Goal: Information Seeking & Learning: Find contact information

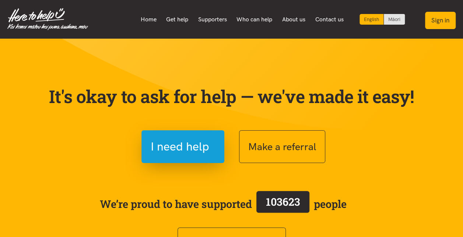
click at [428, 26] on button "Sign in" at bounding box center [440, 20] width 31 height 17
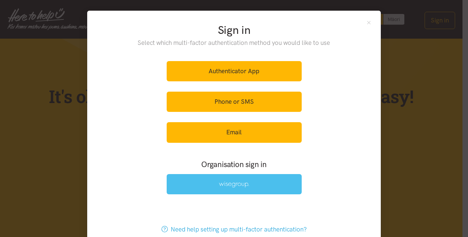
click at [245, 185] on img at bounding box center [234, 185] width 30 height 6
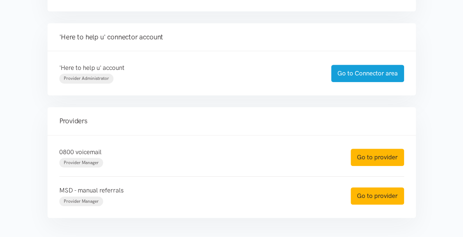
scroll to position [164, 0]
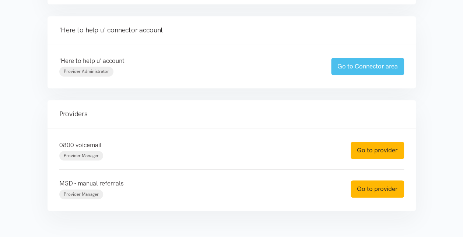
click at [353, 67] on link "Go to Connector area" at bounding box center [367, 66] width 73 height 17
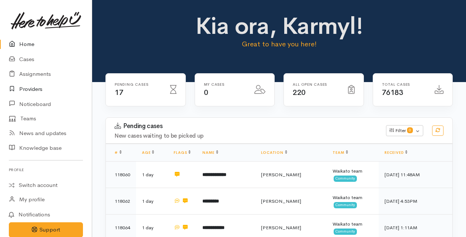
click at [27, 94] on link "Providers" at bounding box center [46, 89] width 92 height 15
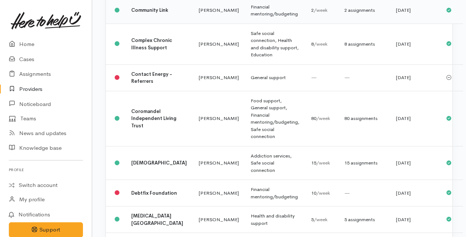
scroll to position [1472, 0]
click at [143, 51] on b "Complex Chronic Illness Support" at bounding box center [151, 45] width 41 height 14
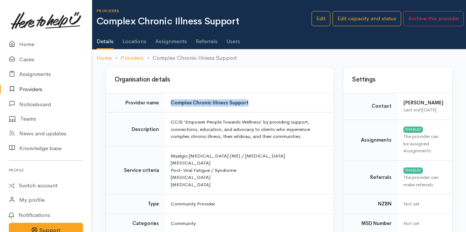
drag, startPoint x: 247, startPoint y: 104, endPoint x: 168, endPoint y: 101, distance: 79.2
click at [168, 101] on td "Complex Chronic Illness Support" at bounding box center [249, 103] width 169 height 20
copy b "Complex Chronic Illness Support"
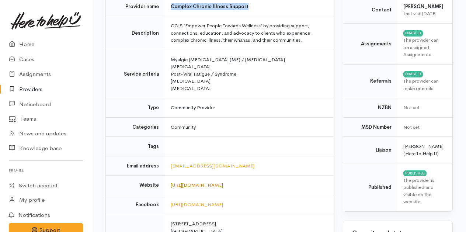
click at [181, 183] on link "[URL][DOMAIN_NAME]" at bounding box center [197, 185] width 52 height 6
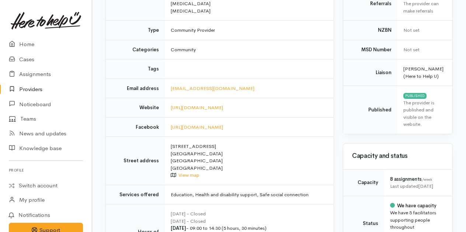
scroll to position [174, 0]
